Goal: Transaction & Acquisition: Purchase product/service

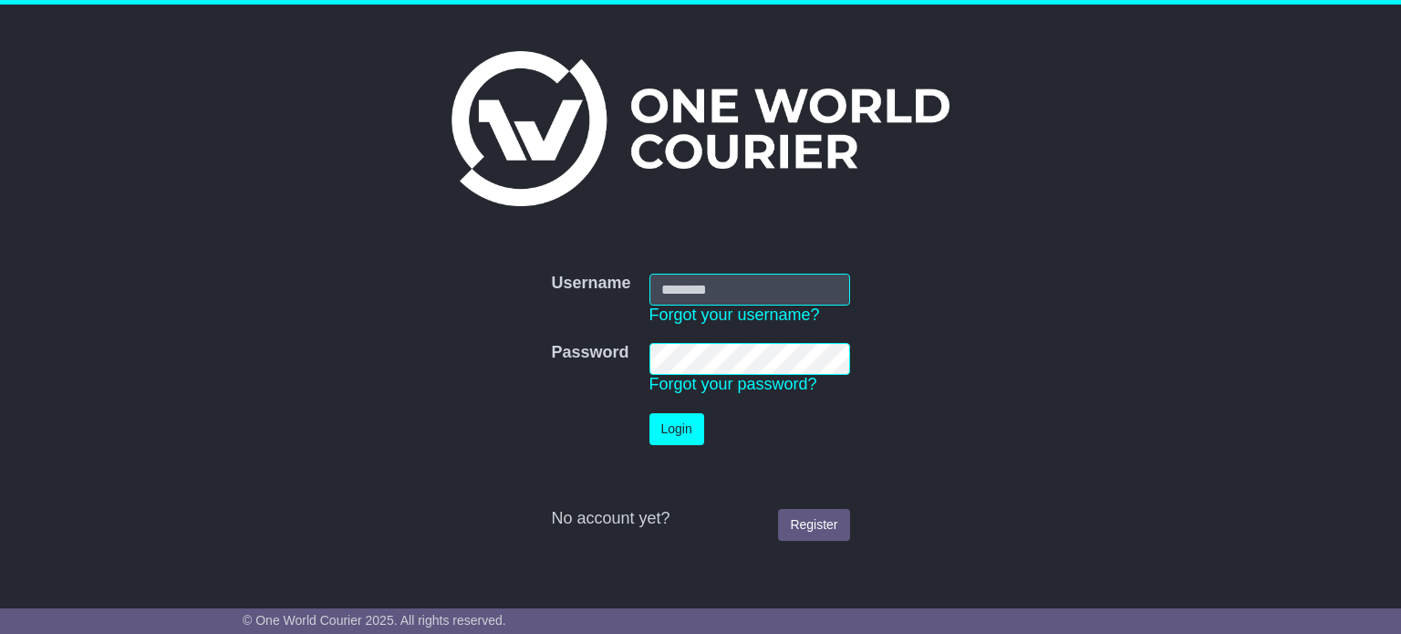
type input "**********"
click at [685, 422] on button "Login" at bounding box center [676, 429] width 55 height 32
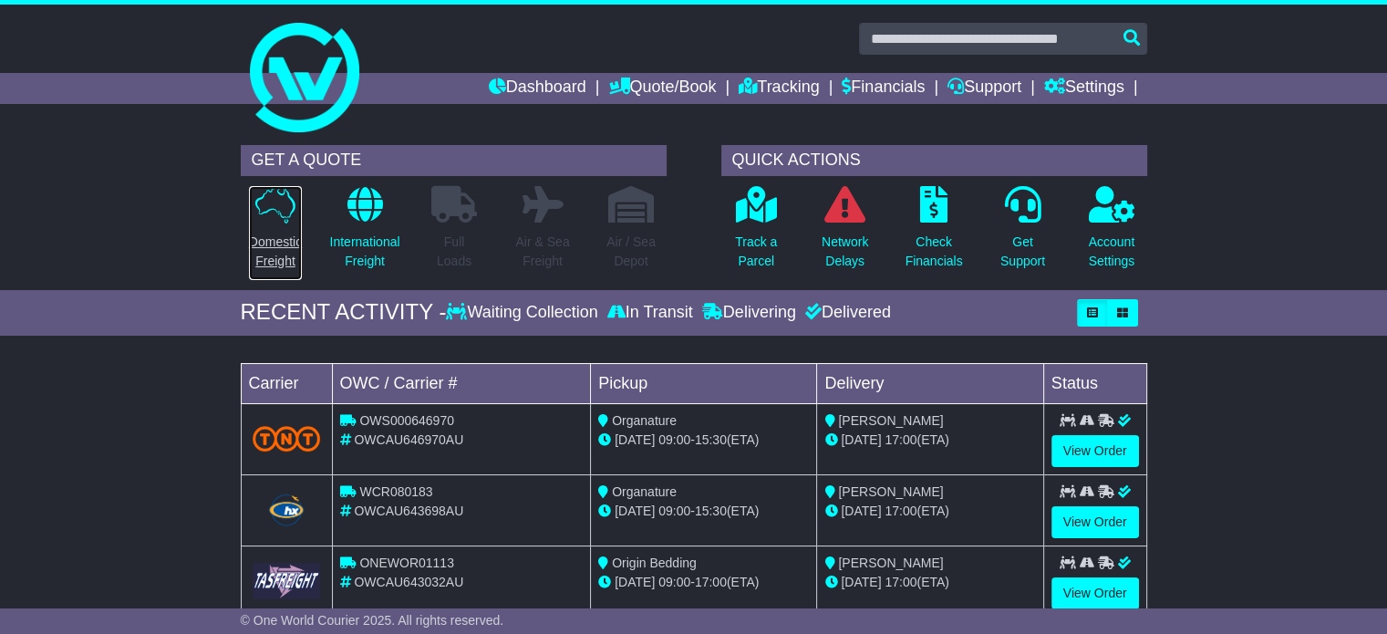
click at [271, 226] on link "Domestic Freight" at bounding box center [275, 233] width 55 height 96
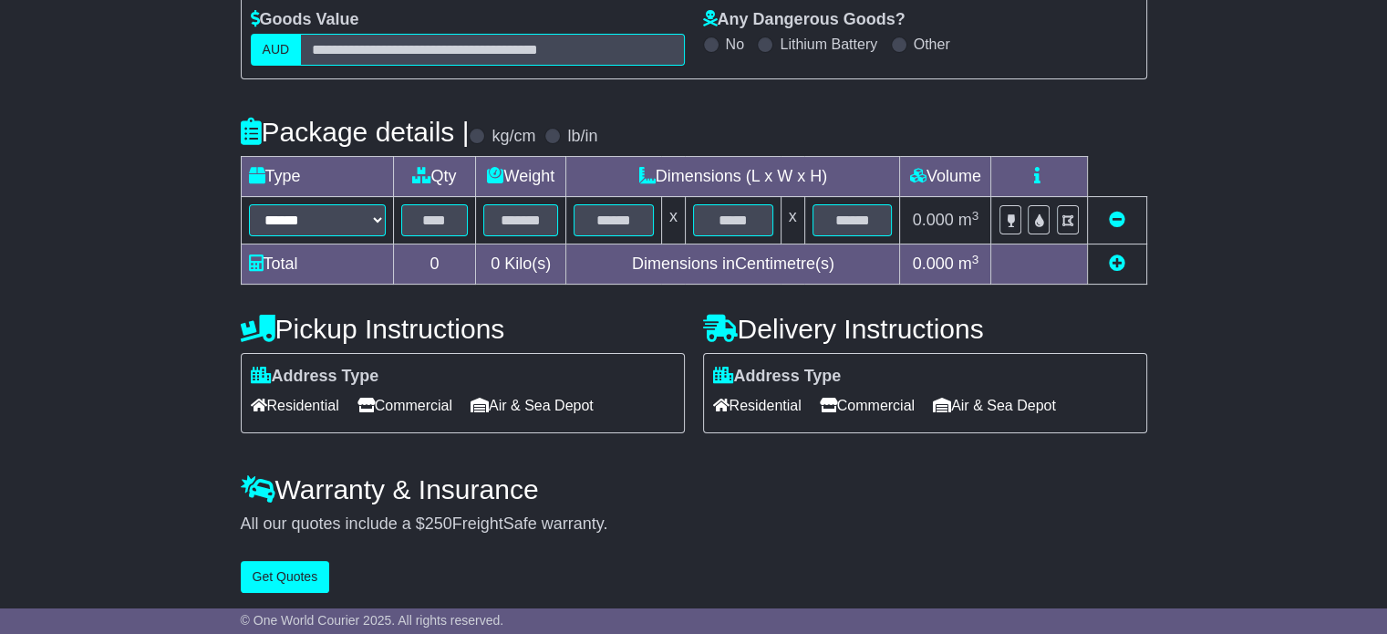
scroll to position [290, 0]
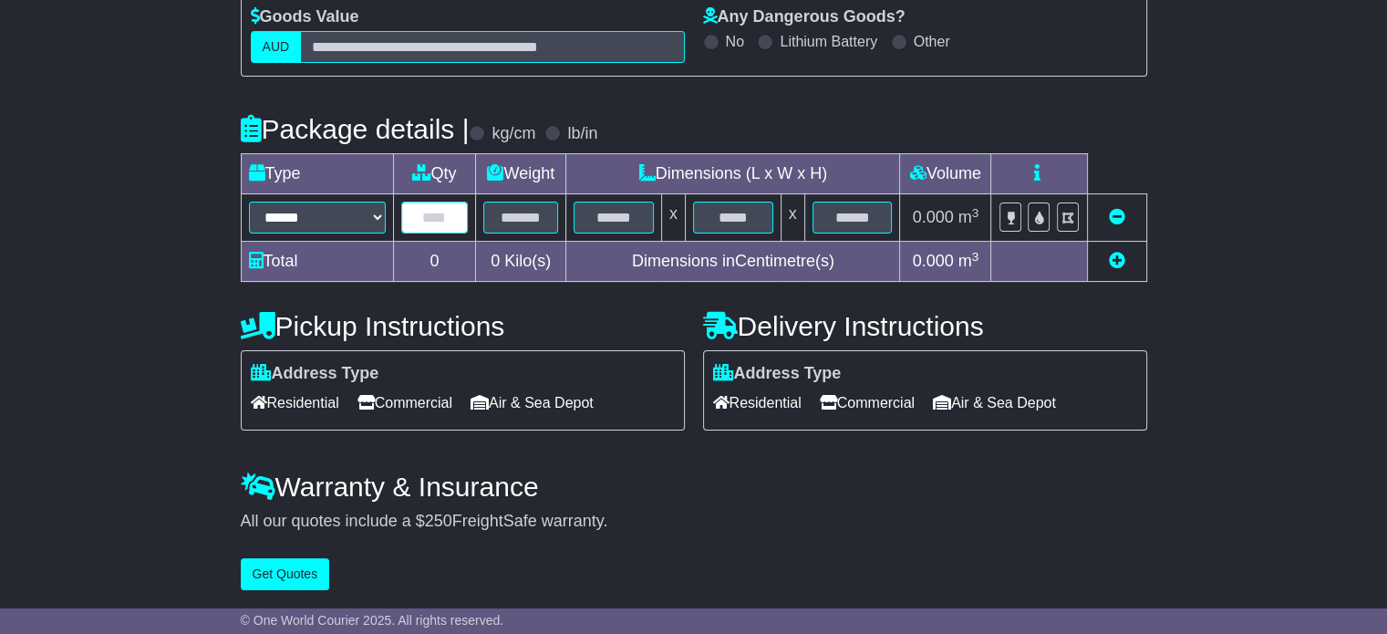
click at [438, 208] on input "text" at bounding box center [435, 218] width 68 height 32
type input "*"
type input "**"
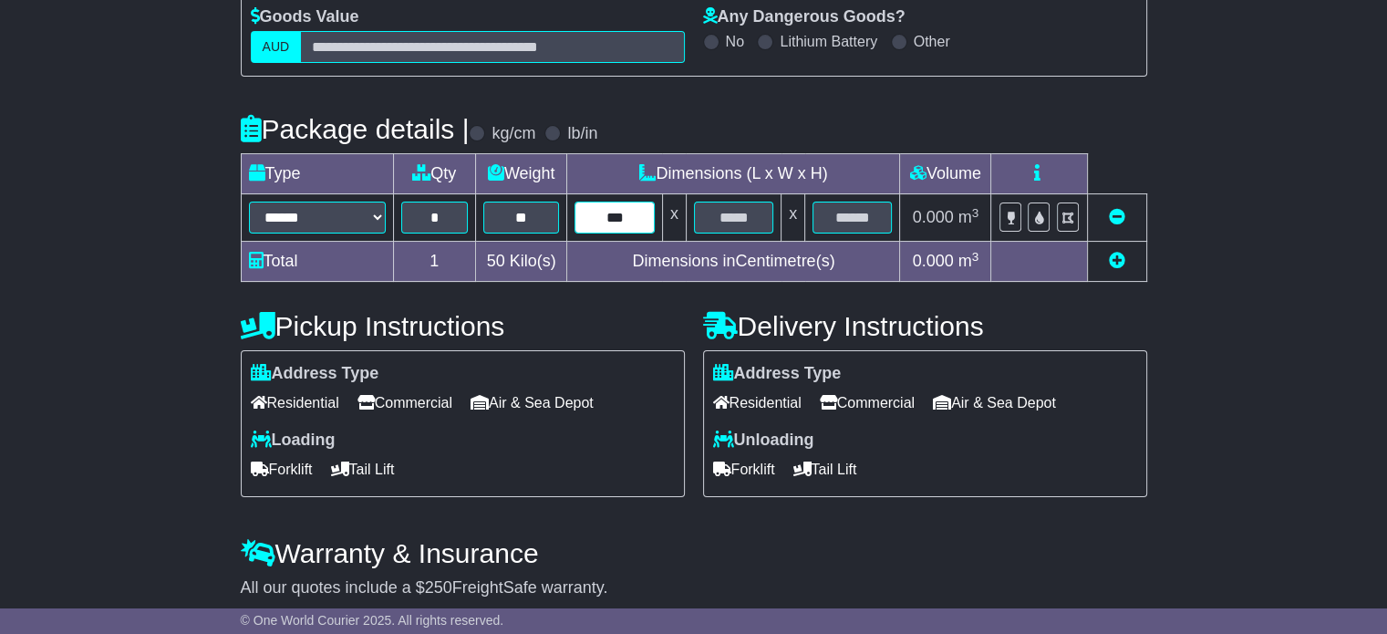
type input "***"
type input "**"
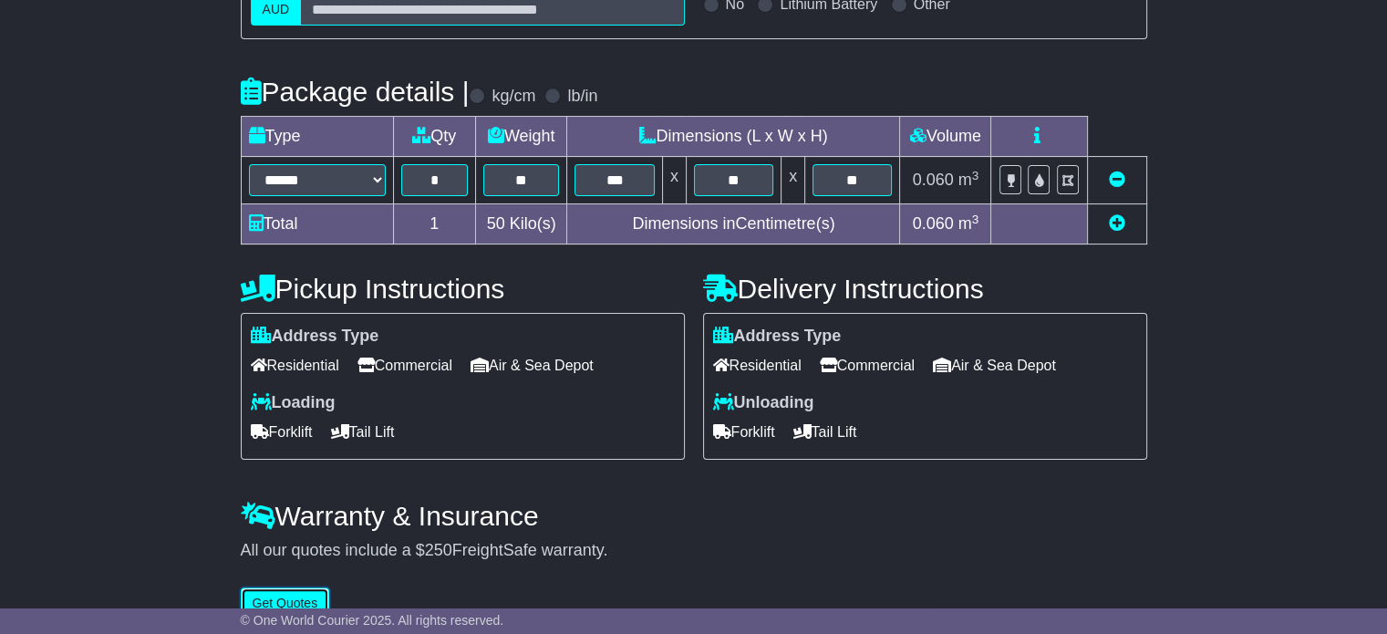
scroll to position [357, 0]
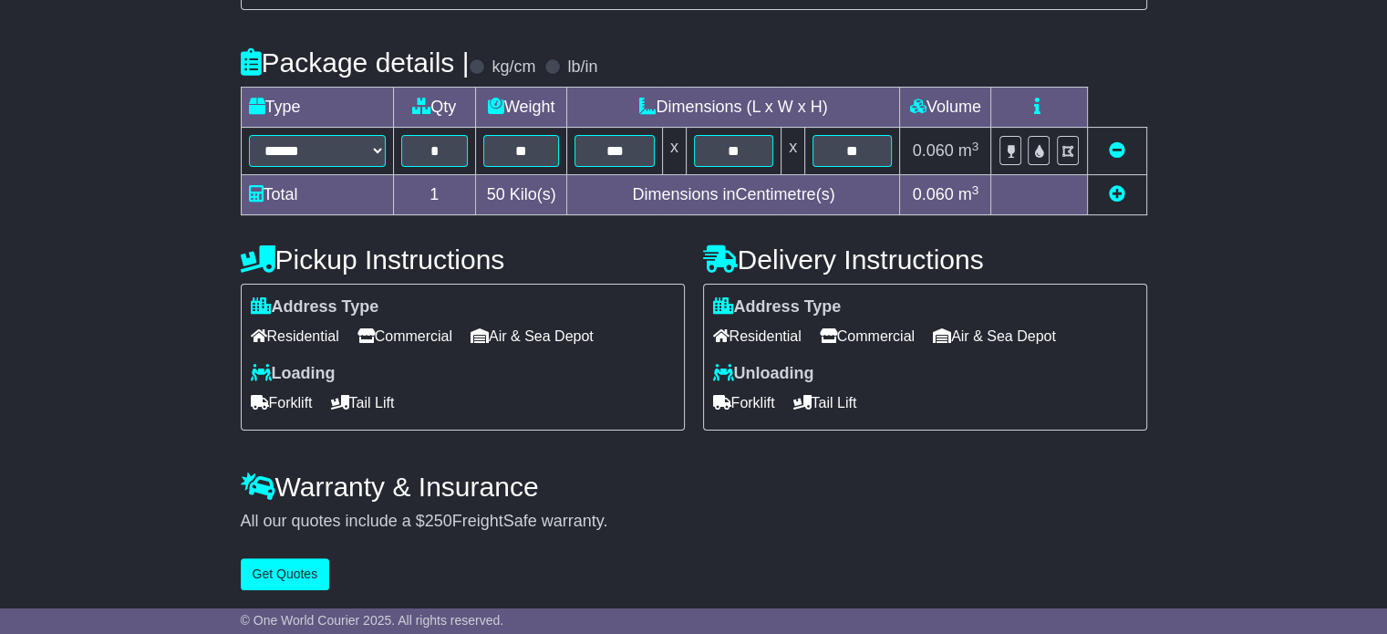
click at [296, 396] on span "Forklift" at bounding box center [282, 403] width 62 height 28
click at [394, 390] on span "Tail Lift" at bounding box center [363, 403] width 64 height 28
click at [297, 393] on span "Forklift" at bounding box center [282, 403] width 62 height 28
click at [395, 400] on span "Tail Lift" at bounding box center [363, 403] width 64 height 28
click at [300, 404] on span "Forklift" at bounding box center [282, 403] width 62 height 28
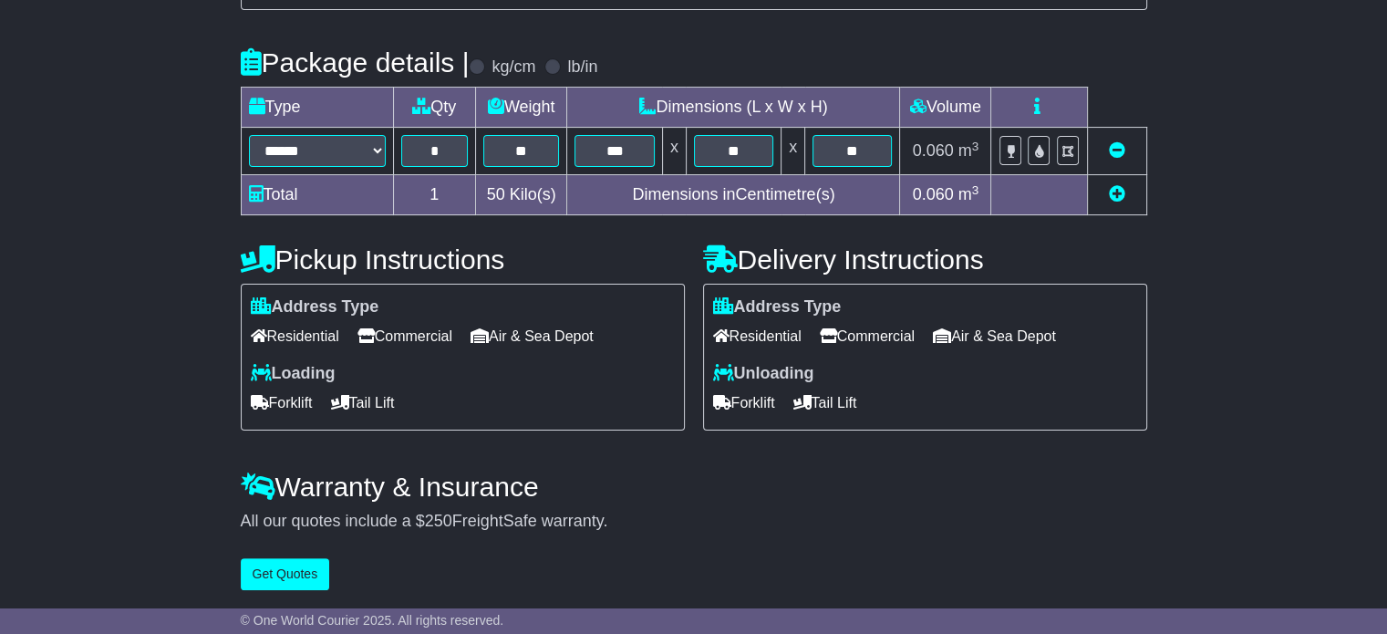
click at [395, 399] on span "Tail Lift" at bounding box center [363, 403] width 64 height 28
click at [300, 397] on span "Forklift" at bounding box center [282, 403] width 62 height 28
click at [395, 400] on span "Tail Lift" at bounding box center [363, 403] width 64 height 28
click at [302, 394] on span "Forklift" at bounding box center [282, 403] width 62 height 28
click at [390, 394] on span "Tail Lift" at bounding box center [363, 403] width 64 height 28
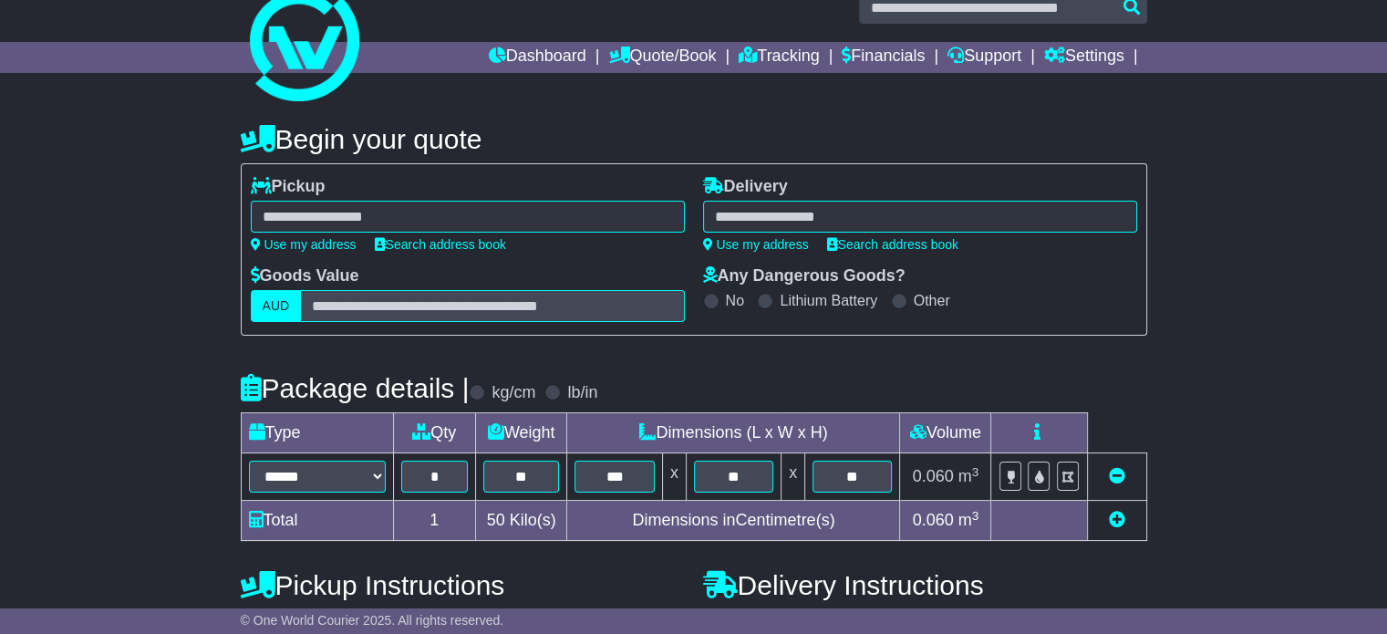
scroll to position [0, 0]
